Goal: Task Accomplishment & Management: Use online tool/utility

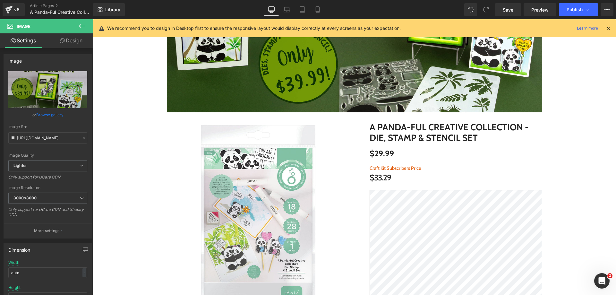
click at [610, 29] on icon at bounding box center [608, 28] width 6 height 6
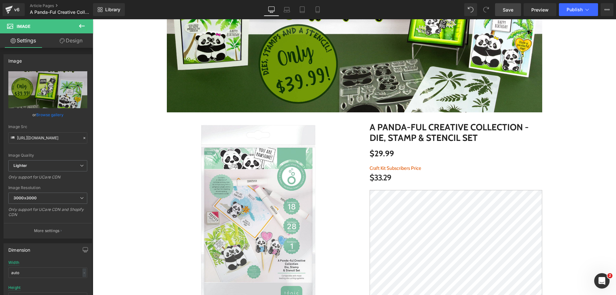
click at [502, 7] on link "Save" at bounding box center [508, 9] width 26 height 13
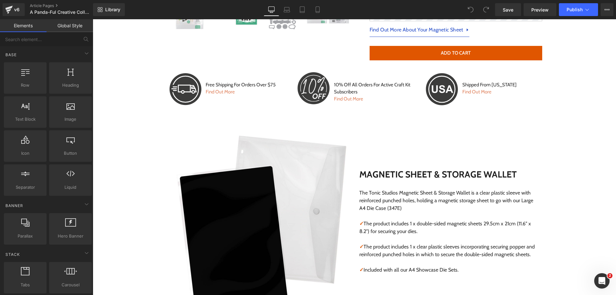
scroll to position [453, 0]
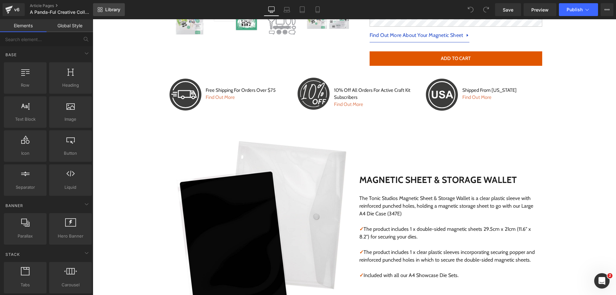
click at [116, 9] on span "Library" at bounding box center [112, 10] width 15 height 6
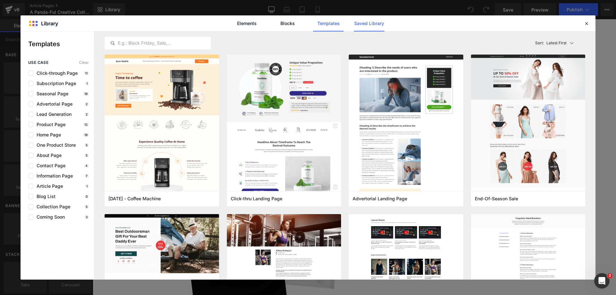
click at [381, 24] on link "Saved Library" at bounding box center [369, 23] width 30 height 16
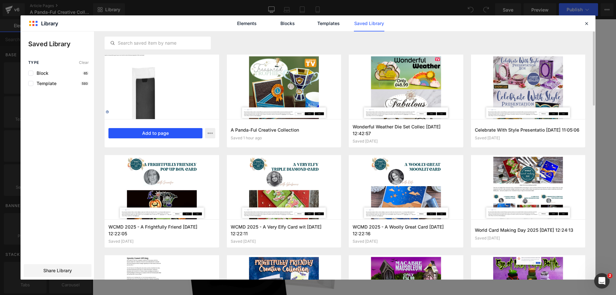
click at [142, 132] on button "Add to page" at bounding box center [155, 133] width 94 height 10
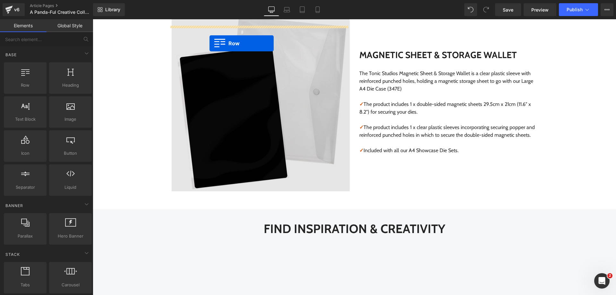
scroll to position [514, 0]
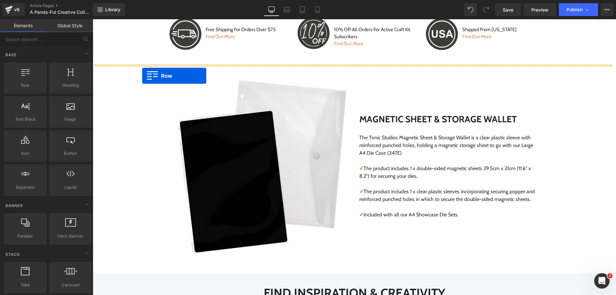
drag, startPoint x: 166, startPoint y: 56, endPoint x: 142, endPoint y: 75, distance: 30.8
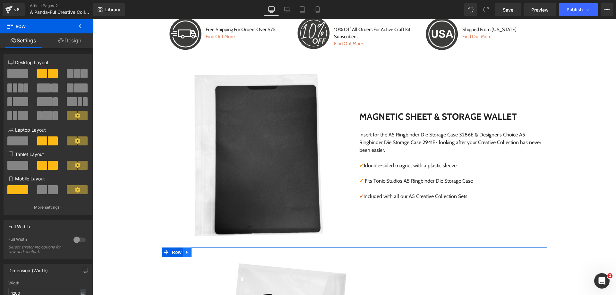
click at [185, 254] on icon at bounding box center [187, 251] width 4 height 5
click at [202, 253] on icon at bounding box center [204, 252] width 4 height 4
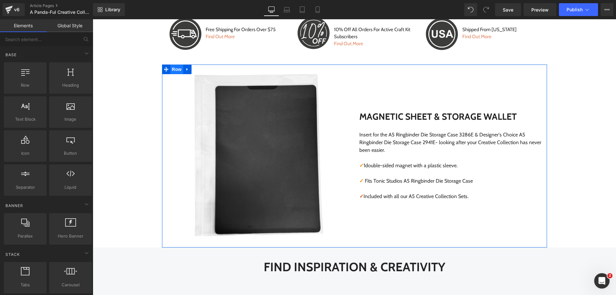
click at [174, 70] on span "Row" at bounding box center [176, 69] width 13 height 10
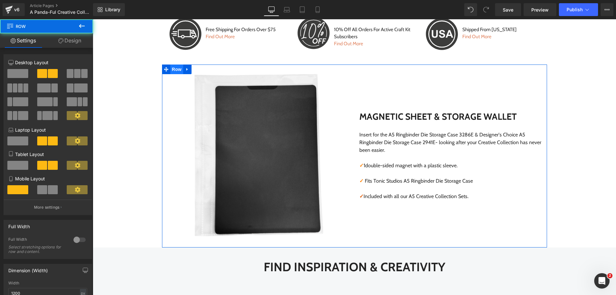
click at [174, 70] on span "Row" at bounding box center [176, 69] width 13 height 10
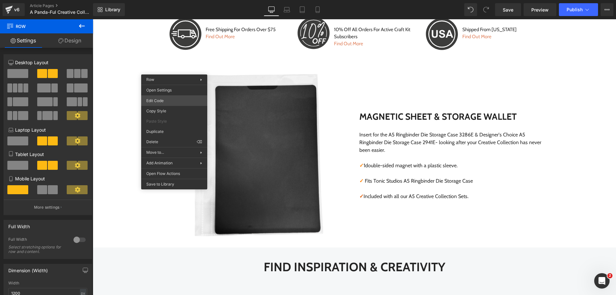
click at [165, 0] on div "Row You are previewing how the will restyle your page. You can not edit Element…" at bounding box center [308, 0] width 616 height 0
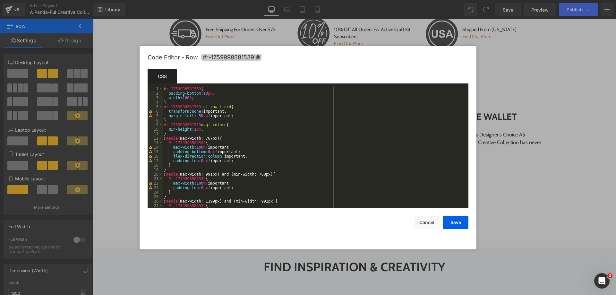
click at [259, 56] on icon at bounding box center [258, 57] width 4 height 4
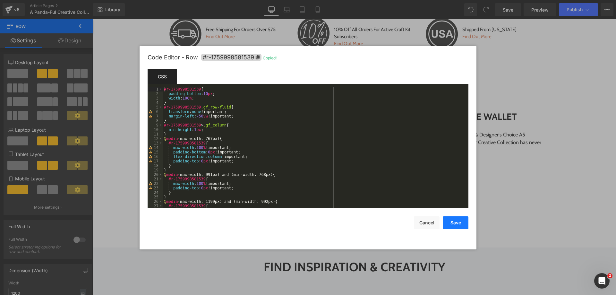
click at [457, 223] on button "Save" at bounding box center [456, 222] width 26 height 13
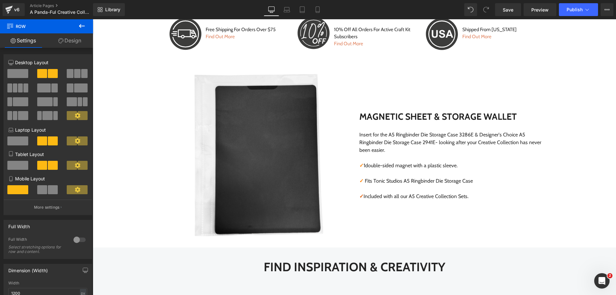
scroll to position [273, 0]
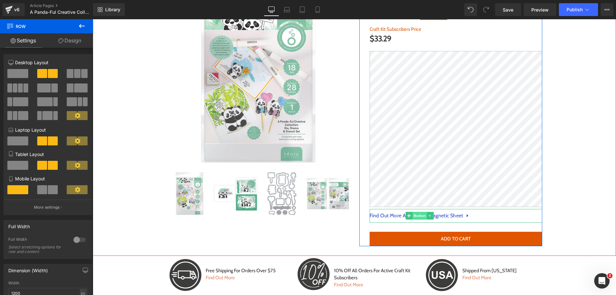
click at [419, 216] on span "Button" at bounding box center [419, 216] width 15 height 8
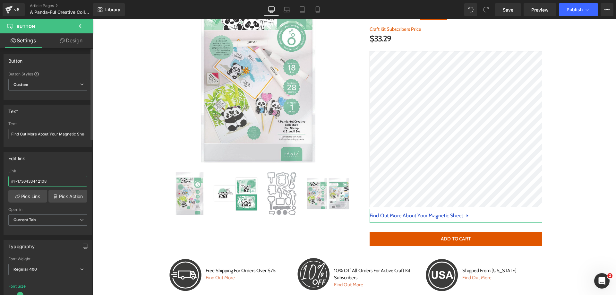
click at [45, 180] on input "#r-1736433442108" at bounding box center [47, 181] width 79 height 11
paste input "59998581539"
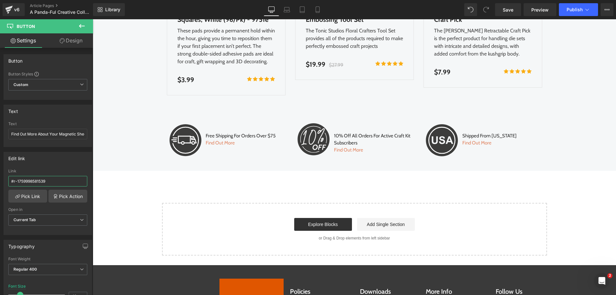
scroll to position [1690, 0]
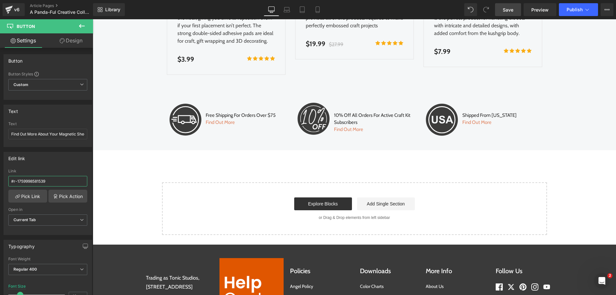
type input "#r-1759998581539"
click at [515, 8] on link "Save" at bounding box center [508, 9] width 26 height 13
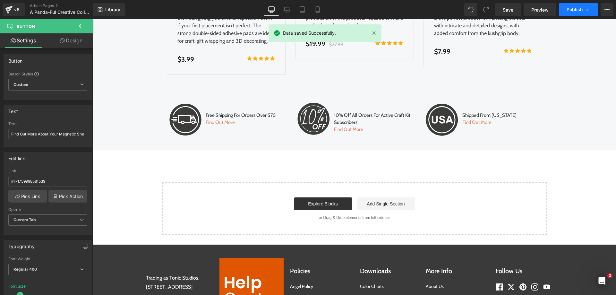
click at [565, 12] on button "Publish" at bounding box center [578, 9] width 39 height 13
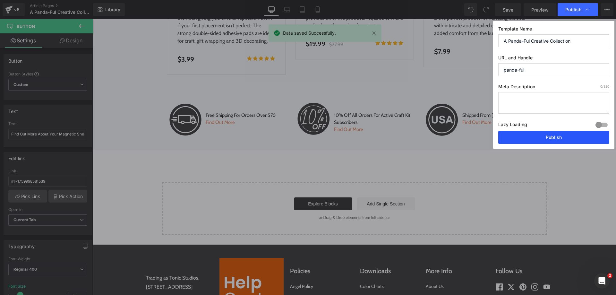
click at [527, 135] on button "Publish" at bounding box center [553, 137] width 111 height 13
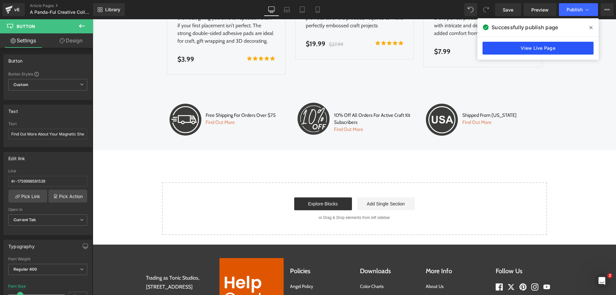
click at [543, 50] on link "View Live Page" at bounding box center [537, 48] width 111 height 13
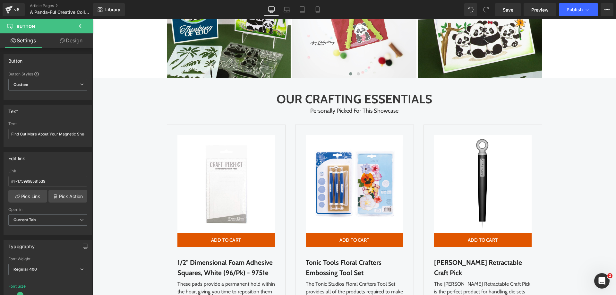
scroll to position [1429, 0]
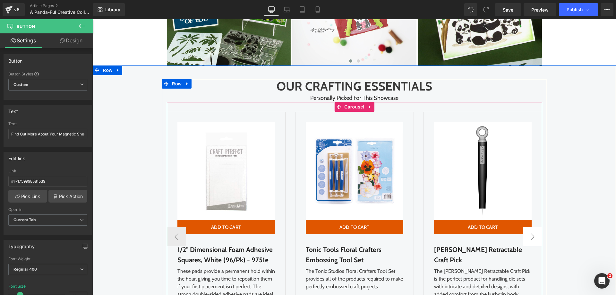
click at [529, 227] on button "›" at bounding box center [532, 236] width 19 height 19
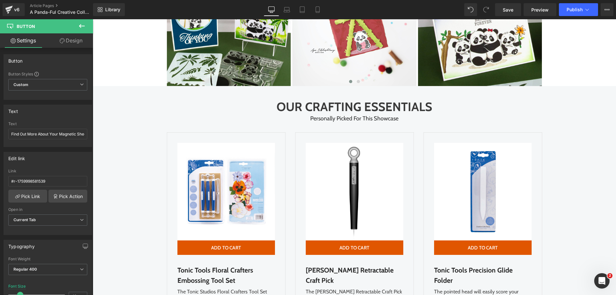
scroll to position [1416, 0]
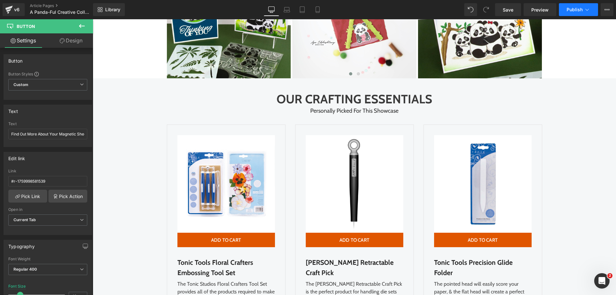
click at [581, 11] on span "Publish" at bounding box center [574, 9] width 16 height 5
click at [604, 12] on icon at bounding box center [606, 9] width 5 height 5
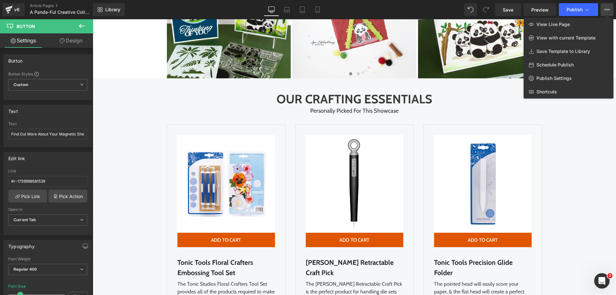
click at [552, 63] on span "Schedule Publish" at bounding box center [554, 65] width 37 height 6
select select
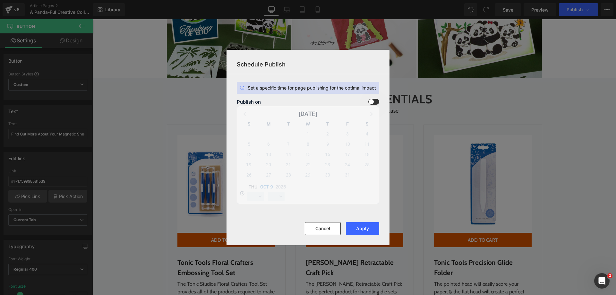
click at [375, 105] on div "Publish on October 2025 S M T W T F S 28 29 30 1 2 3 4 5 6 7 8 9 10 11 12 13 14…" at bounding box center [308, 151] width 142 height 105
click at [377, 103] on span at bounding box center [373, 102] width 11 height 6
click at [0, 0] on input "checkbox" at bounding box center [0, 0] width 0 height 0
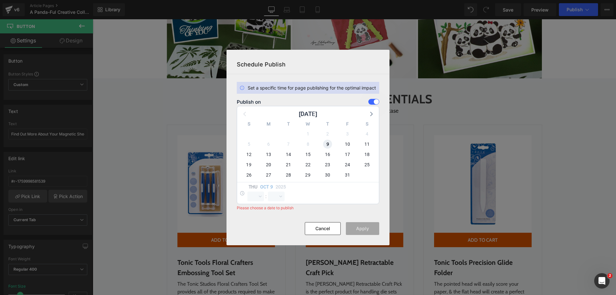
click at [324, 144] on span "9" at bounding box center [327, 143] width 9 height 9
click at [254, 196] on select "00 01 02 03 04 05 06 07 08 09 10 11 12 13 14 15 16 17 18 19 20 21 22 23" at bounding box center [255, 196] width 17 height 10
select select "16"
click at [247, 191] on select "00 01 02 03 04 05 06 07 08 09 10 11 12 13 14 15 16 17 18 19 20 21 22 23" at bounding box center [255, 196] width 17 height 10
click at [274, 194] on select "00 01 02 03 04 05 06 07 08 09 10 11 12 13 14 15 16 17 18 19 20 21 22 23 24 25 2…" at bounding box center [276, 196] width 17 height 10
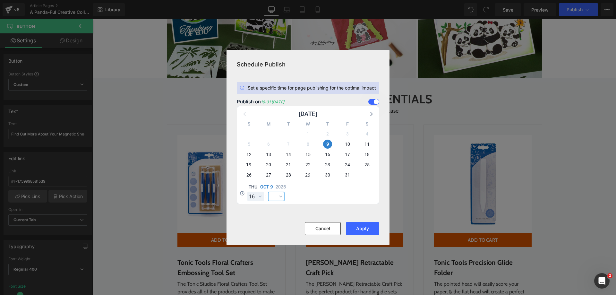
select select "0"
click at [268, 191] on select "00 01 02 03 04 05 06 07 08 09 10 11 12 13 14 15 16 17 18 19 20 21 22 23 24 25 2…" at bounding box center [276, 196] width 17 height 10
click at [363, 227] on button "Apply" at bounding box center [362, 228] width 33 height 13
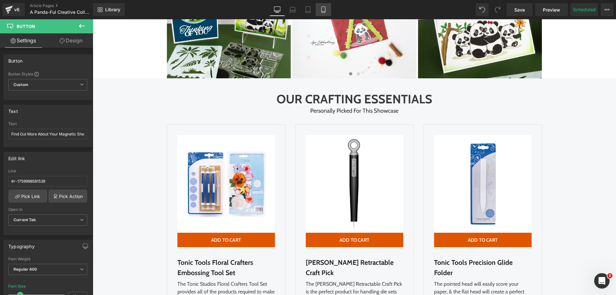
click at [330, 11] on link "Mobile" at bounding box center [323, 9] width 15 height 13
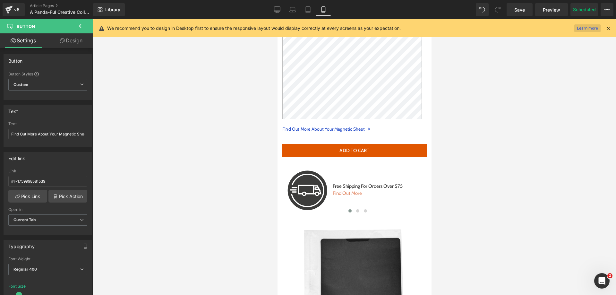
scroll to position [510, 0]
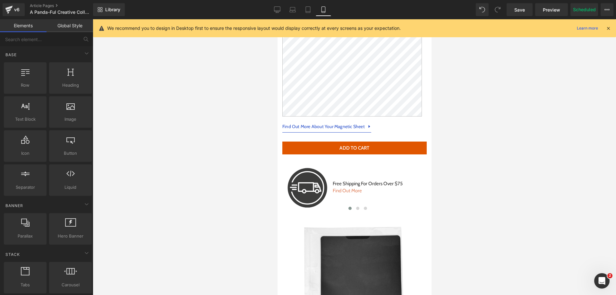
click at [615, 42] on div at bounding box center [354, 156] width 523 height 275
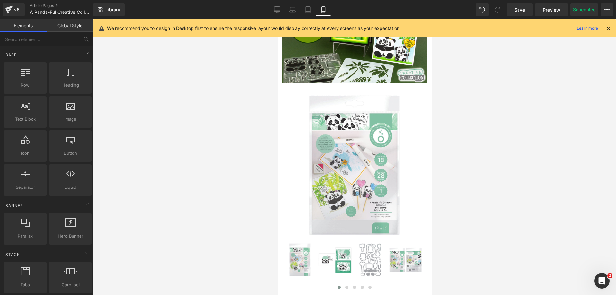
scroll to position [34, 0]
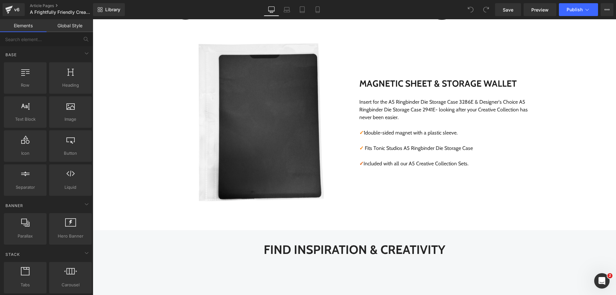
scroll to position [526, 0]
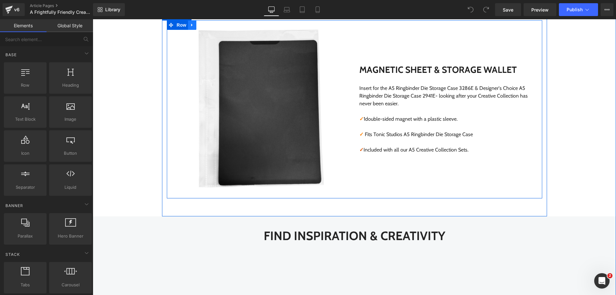
click at [190, 26] on icon at bounding box center [192, 24] width 4 height 5
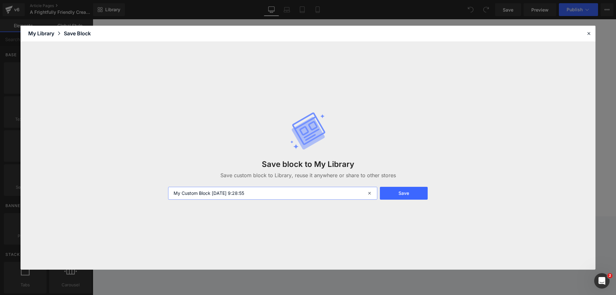
click at [293, 190] on input "My Custom Block 2025-10-09 9:28:55" at bounding box center [272, 193] width 209 height 13
type input "a5 storage"
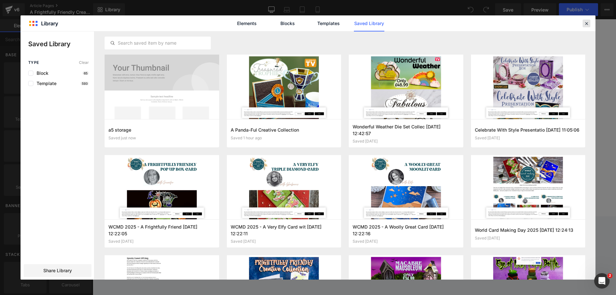
click at [589, 21] on div at bounding box center [586, 24] width 8 height 8
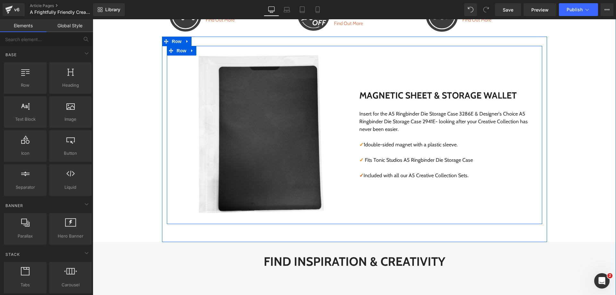
scroll to position [487, 0]
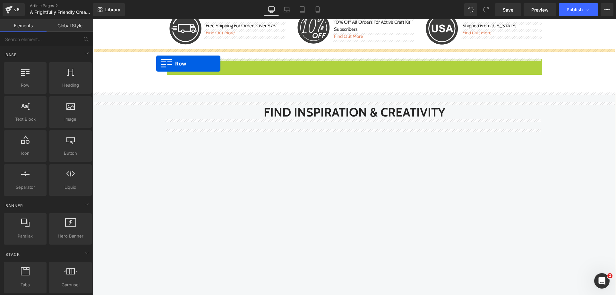
drag, startPoint x: 171, startPoint y: 27, endPoint x: 156, endPoint y: 63, distance: 38.6
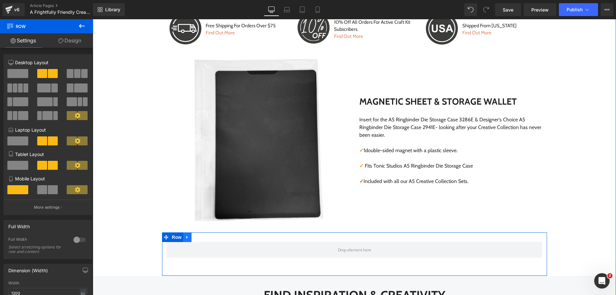
click at [185, 236] on icon at bounding box center [187, 236] width 4 height 5
click at [202, 237] on icon at bounding box center [204, 237] width 4 height 4
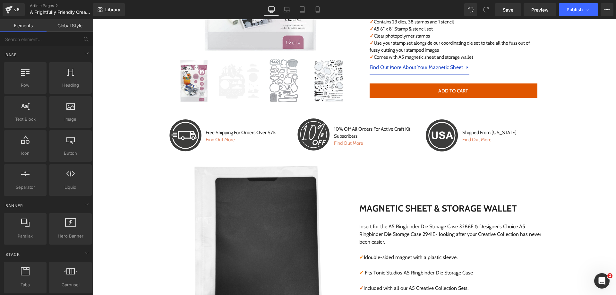
scroll to position [394, 0]
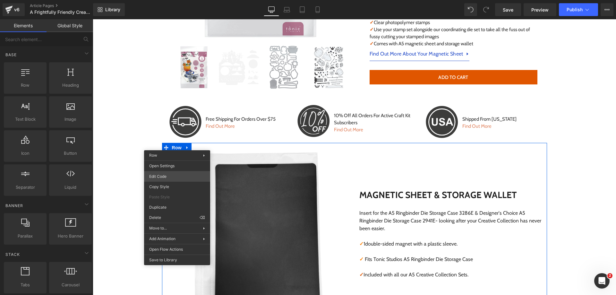
click at [163, 0] on div "Row You are previewing how the will restyle your page. You can not edit Element…" at bounding box center [308, 0] width 616 height 0
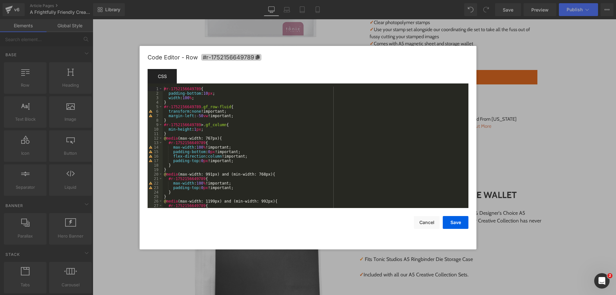
click at [258, 57] on icon at bounding box center [258, 57] width 4 height 4
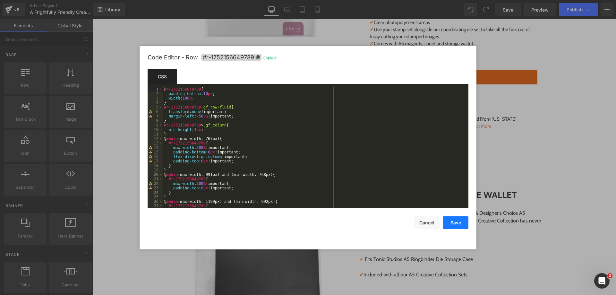
click at [454, 222] on button "Save" at bounding box center [456, 222] width 26 height 13
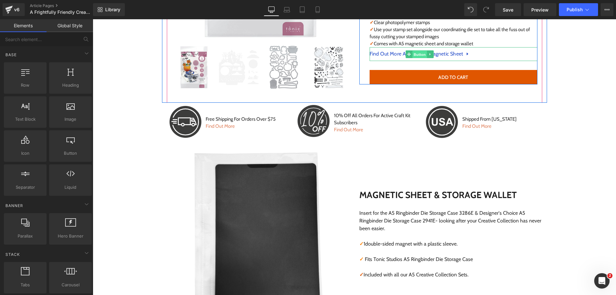
click at [416, 51] on span "Button" at bounding box center [419, 55] width 15 height 8
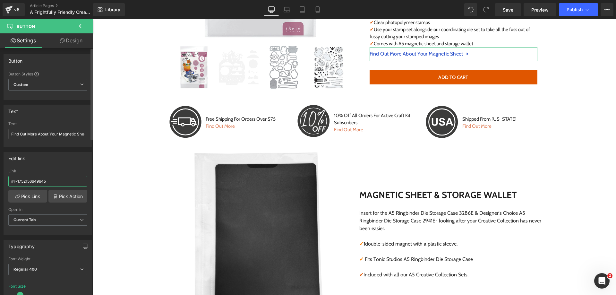
click at [48, 177] on input "#r-1752156649645" at bounding box center [47, 181] width 79 height 11
paste input "789"
type input "#r-1752156649789"
click at [507, 13] on span "Save" at bounding box center [507, 9] width 11 height 7
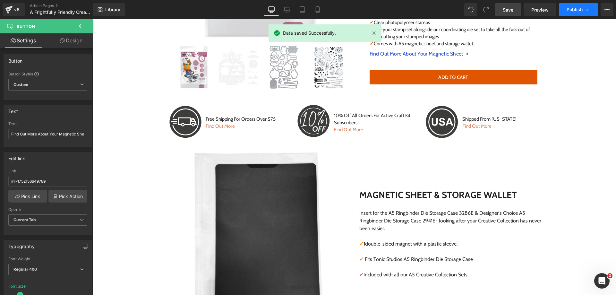
click at [583, 13] on button "Publish" at bounding box center [578, 9] width 39 height 13
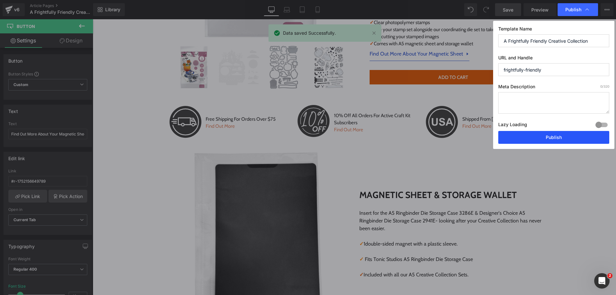
click at [523, 138] on button "Publish" at bounding box center [553, 137] width 111 height 13
